Goal: Task Accomplishment & Management: Manage account settings

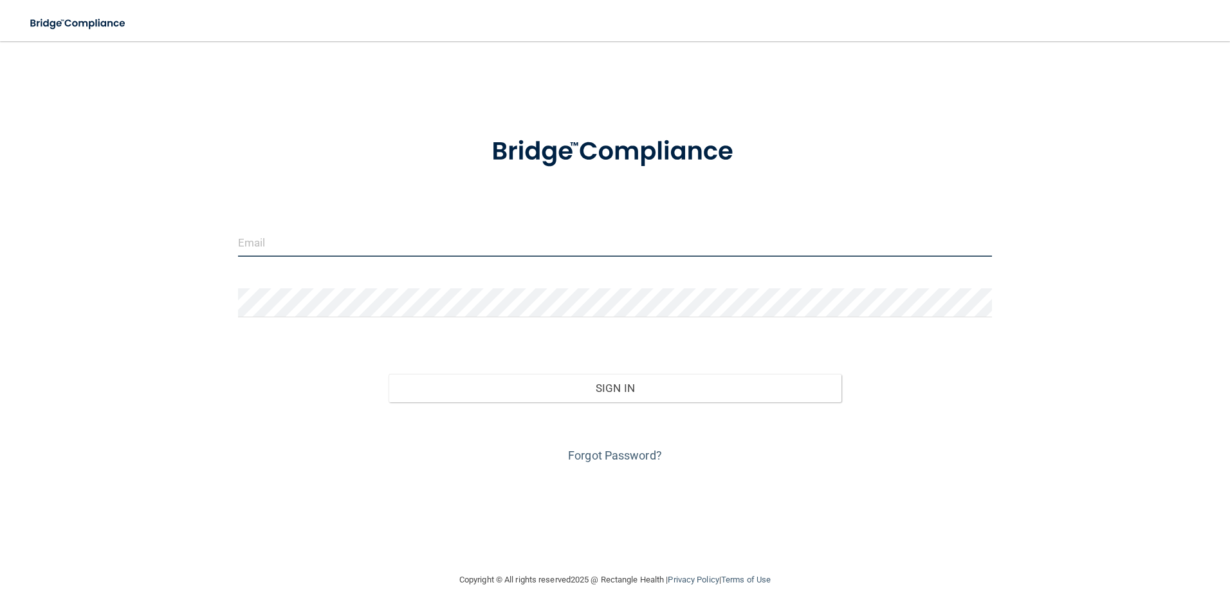
click at [390, 229] on input "email" at bounding box center [615, 242] width 755 height 29
type input "[EMAIL_ADDRESS][DOMAIN_NAME]"
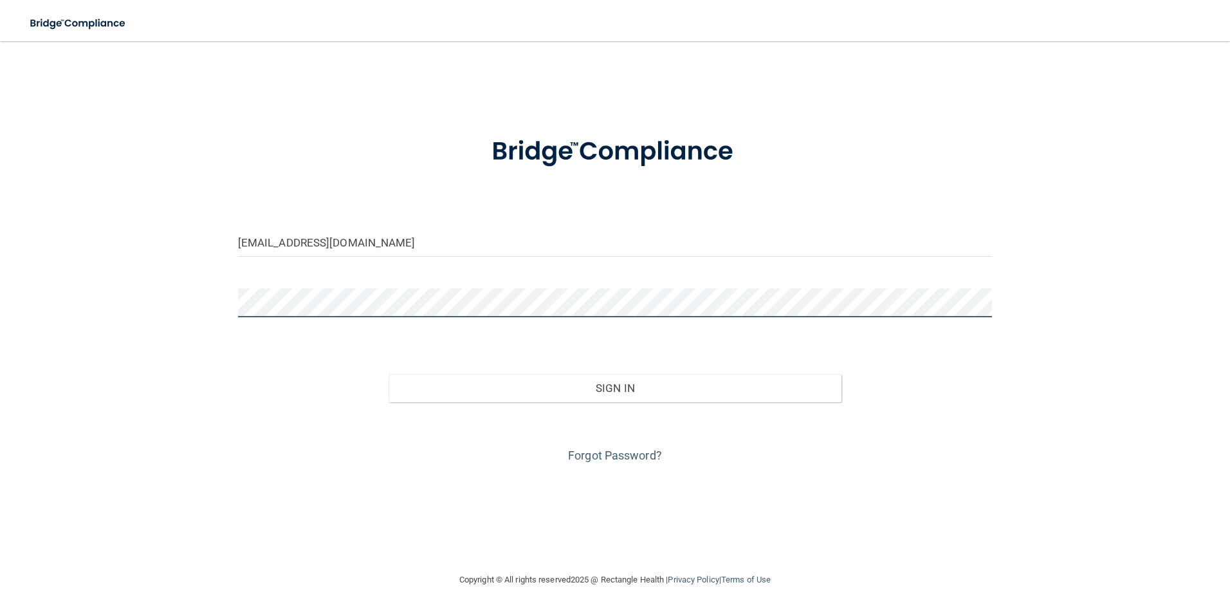
click at [389, 374] on button "Sign In" at bounding box center [615, 388] width 453 height 28
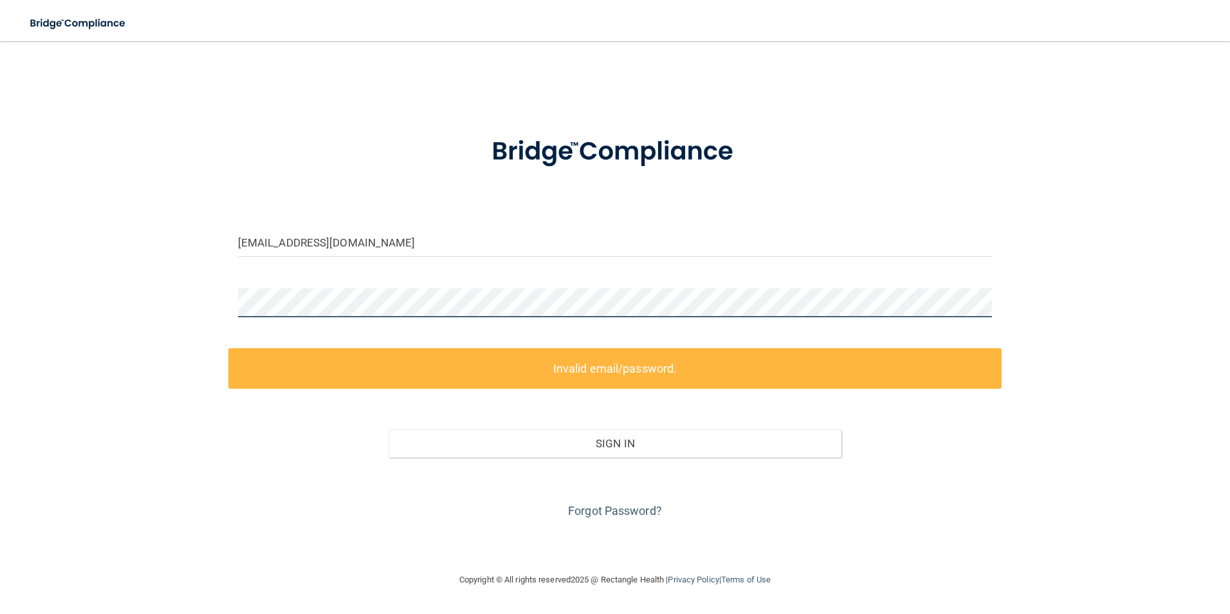
click at [98, 308] on div "[EMAIL_ADDRESS][DOMAIN_NAME] Invalid email/password. You don't have permission …" at bounding box center [615, 306] width 1179 height 505
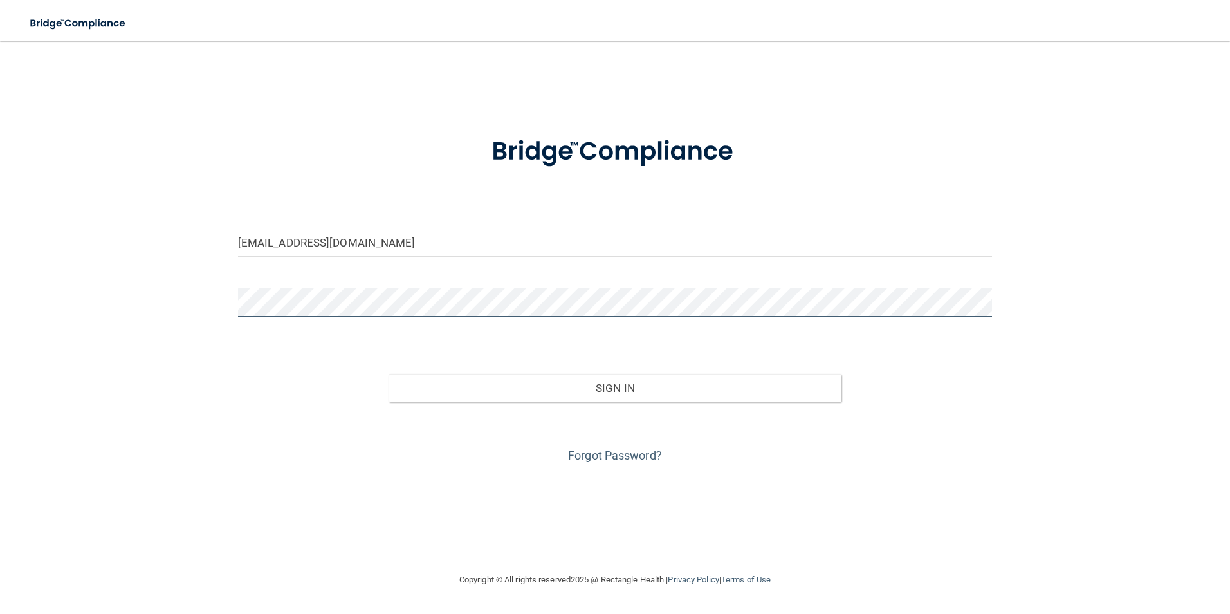
click at [389, 374] on button "Sign In" at bounding box center [615, 388] width 453 height 28
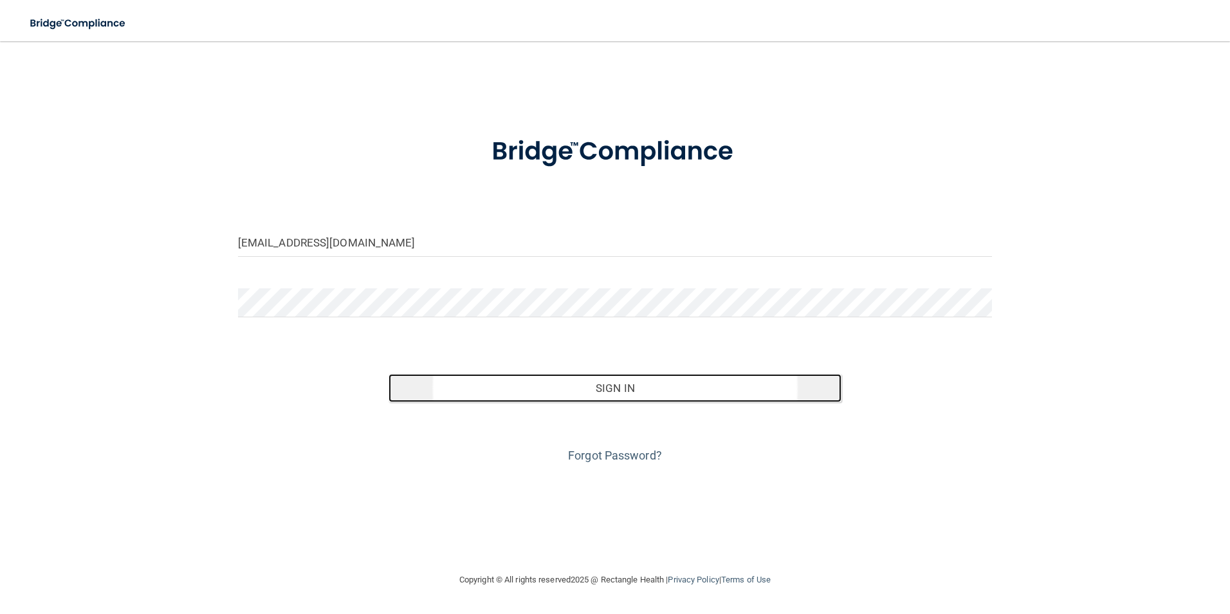
click at [598, 387] on button "Sign In" at bounding box center [615, 388] width 453 height 28
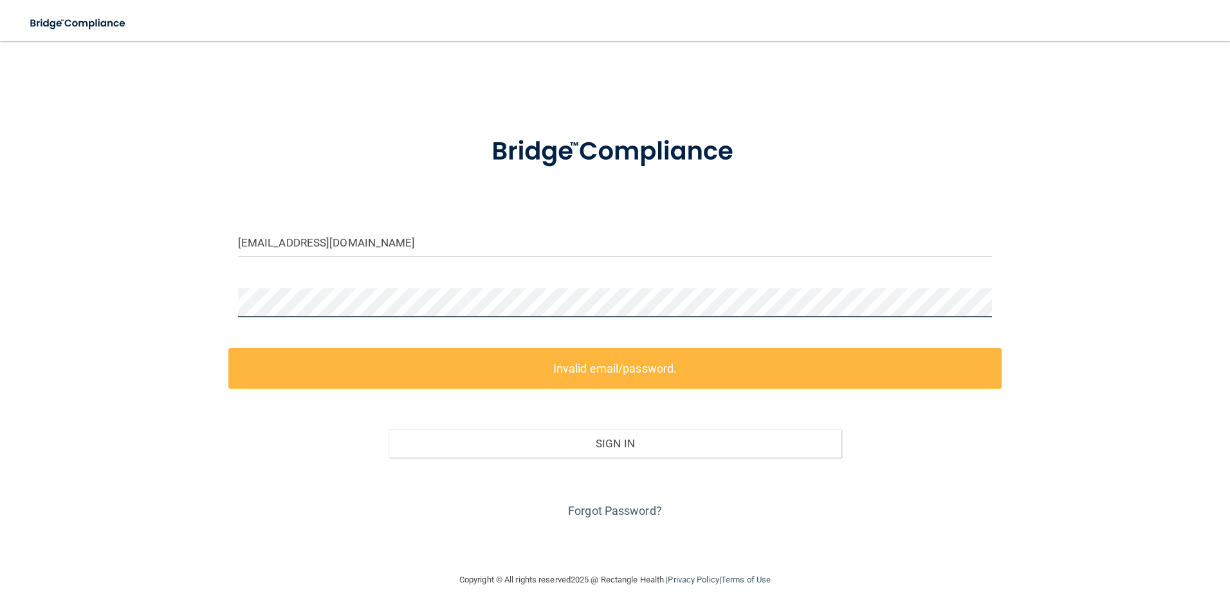
click at [153, 282] on div "[EMAIL_ADDRESS][DOMAIN_NAME] Invalid email/password. You don't have permission …" at bounding box center [615, 306] width 1179 height 505
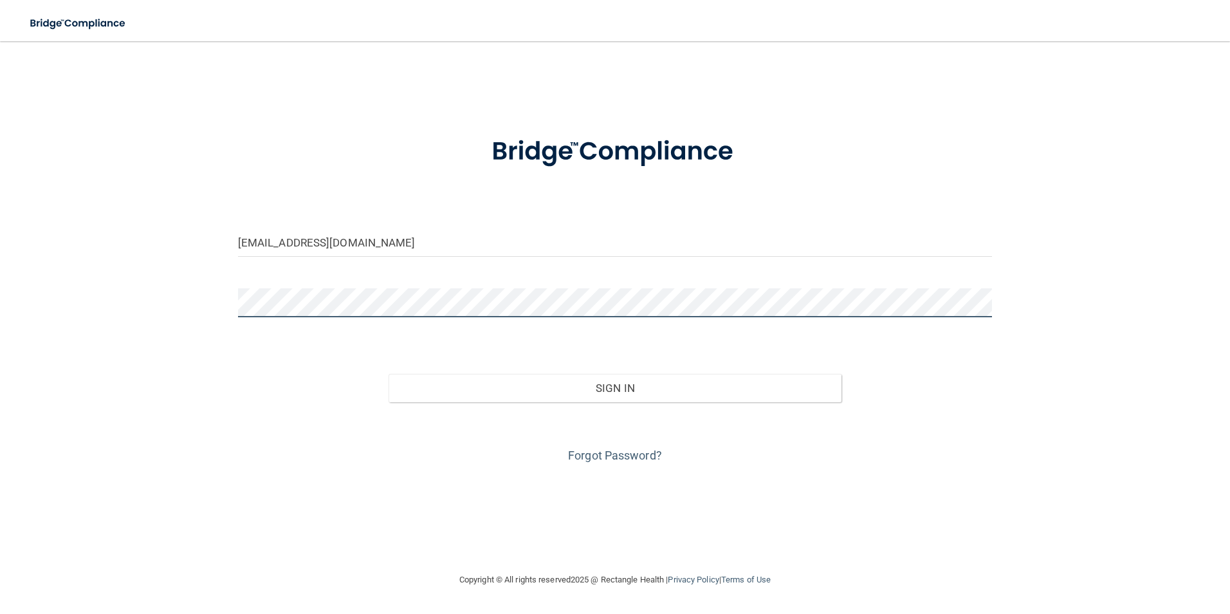
click at [389, 374] on button "Sign In" at bounding box center [615, 388] width 453 height 28
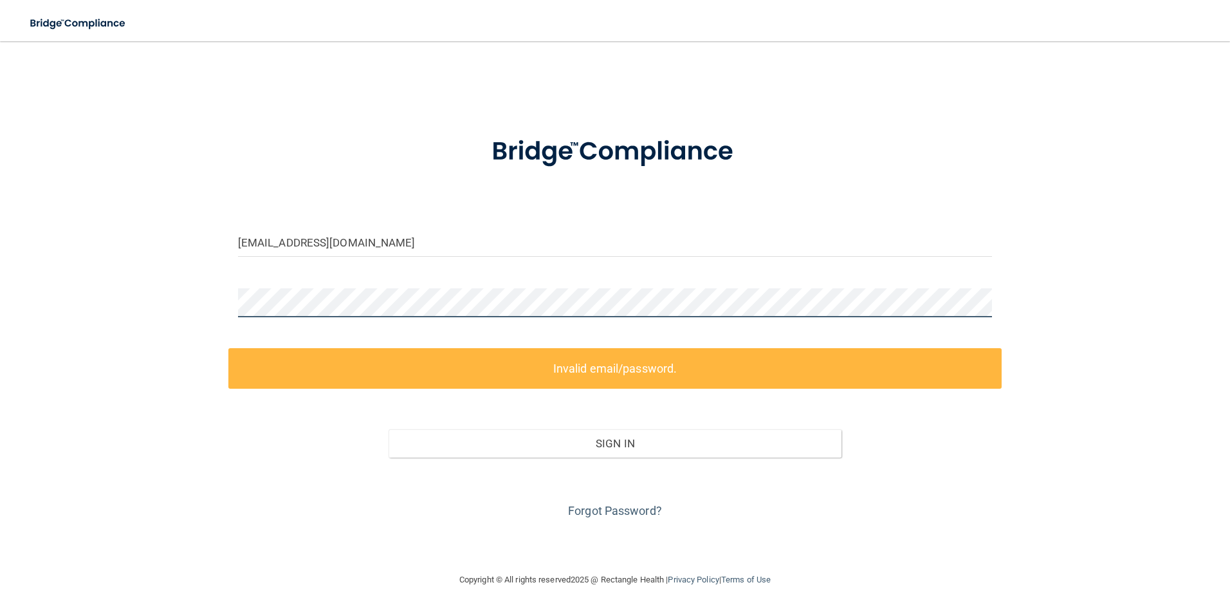
click at [176, 298] on div "[EMAIL_ADDRESS][DOMAIN_NAME] Invalid email/password. You don't have permission …" at bounding box center [615, 306] width 1179 height 505
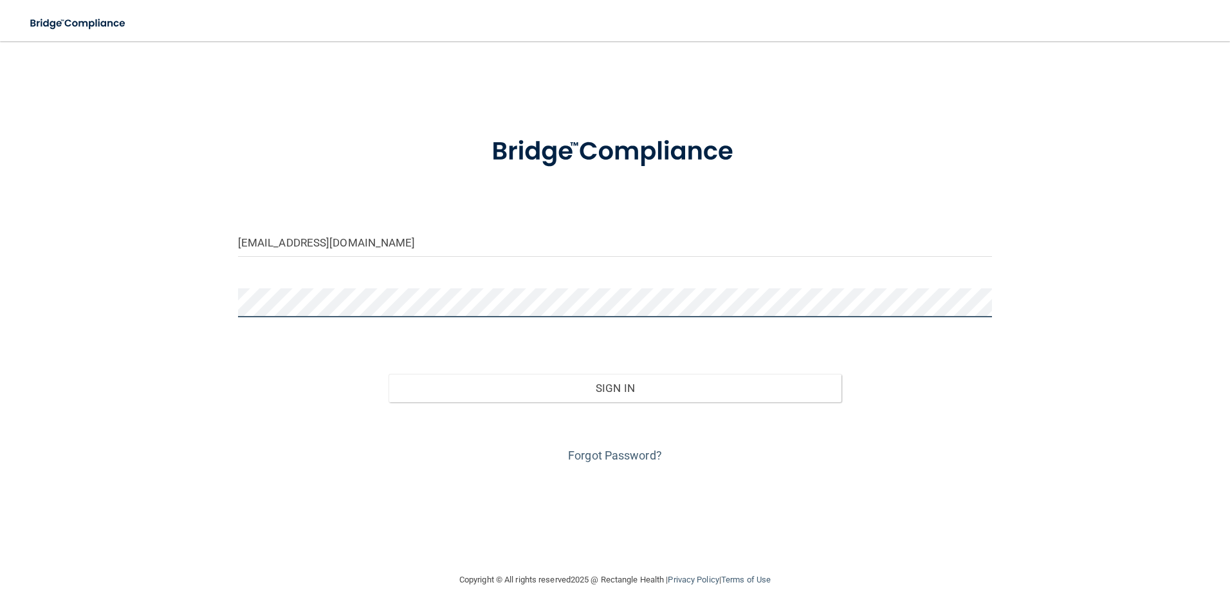
click at [389, 374] on button "Sign In" at bounding box center [615, 388] width 453 height 28
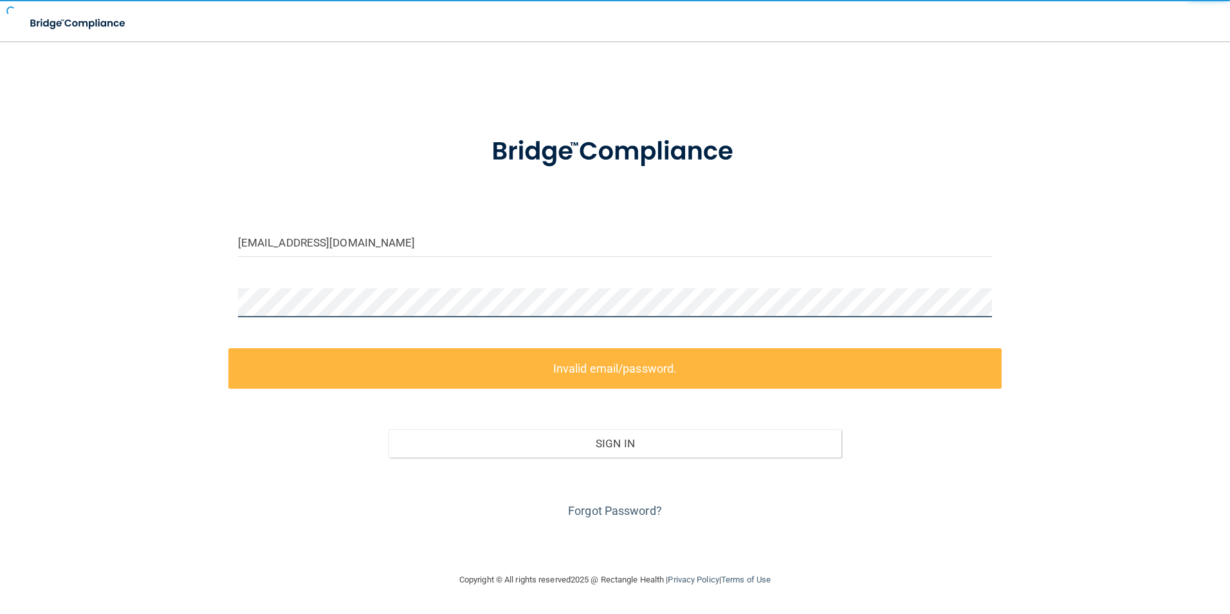
click at [389, 429] on button "Sign In" at bounding box center [615, 443] width 453 height 28
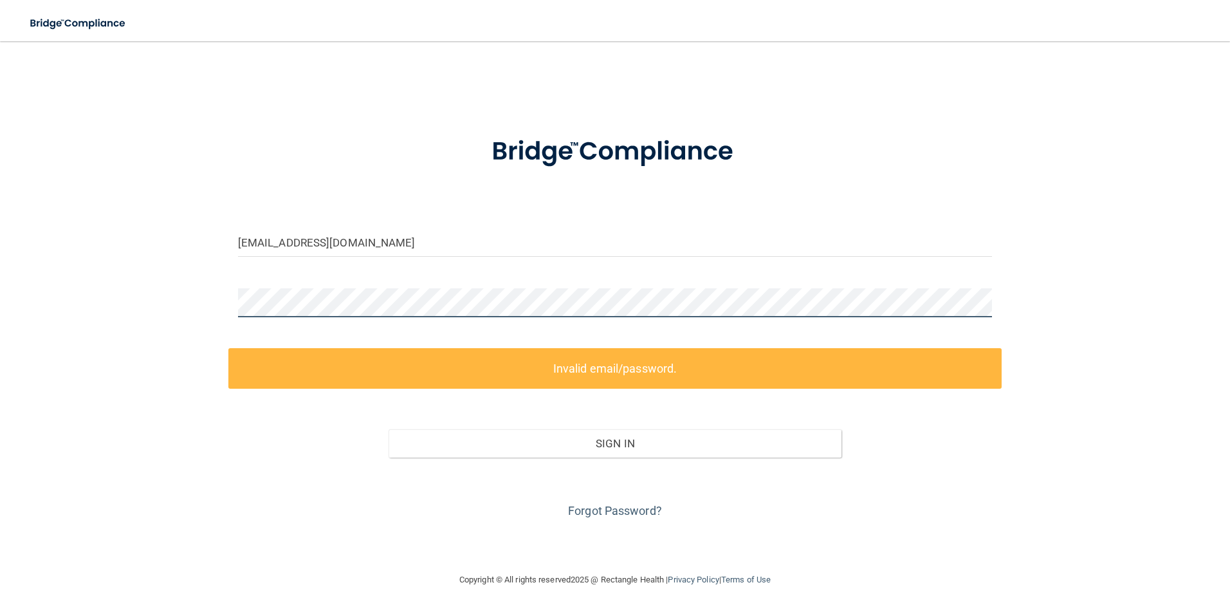
click at [172, 340] on div "[EMAIL_ADDRESS][DOMAIN_NAME] Invalid email/password. You don't have permission …" at bounding box center [615, 306] width 1179 height 505
click at [389, 429] on button "Sign In" at bounding box center [615, 443] width 453 height 28
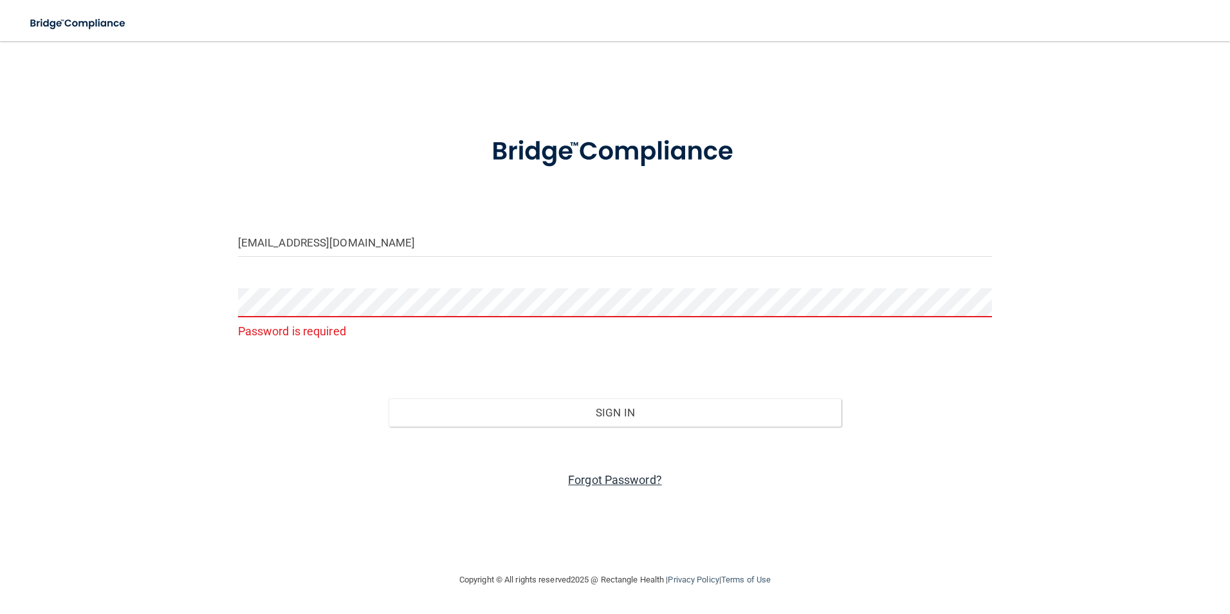
click at [644, 476] on link "Forgot Password?" at bounding box center [615, 480] width 94 height 14
